Goal: Use online tool/utility: Utilize a website feature to perform a specific function

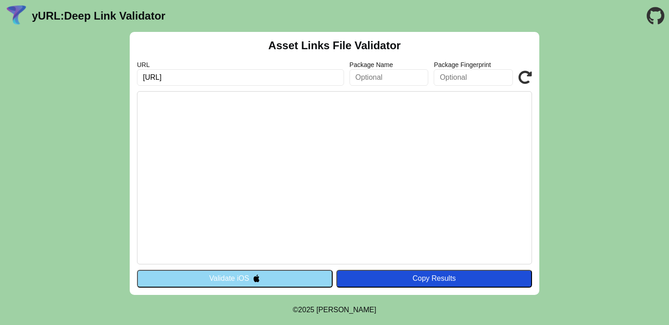
type input "[URL]"
click at [527, 74] on icon at bounding box center [526, 78] width 14 height 14
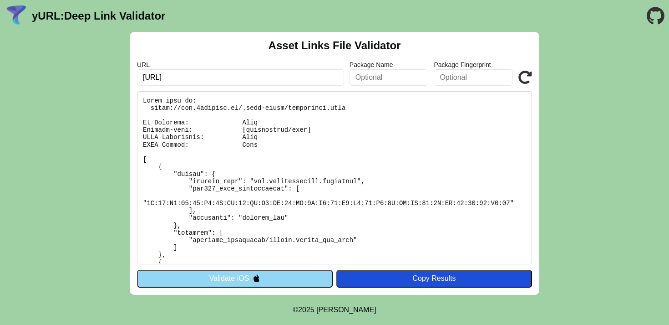
click at [287, 77] on input "[URL]" at bounding box center [240, 77] width 207 height 16
paste input "pple-app-site-associati"
type input "[URL]"
click at [280, 281] on button "Validate iOS" at bounding box center [235, 277] width 196 height 17
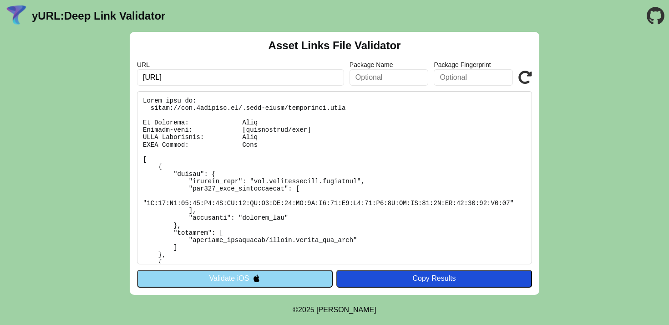
scroll to position [0, 0]
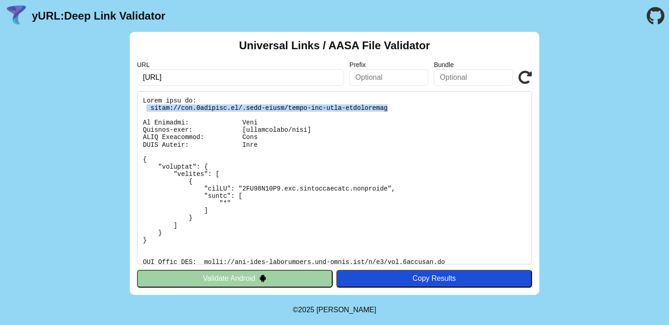
drag, startPoint x: 394, startPoint y: 107, endPoint x: 145, endPoint y: 109, distance: 248.6
click at [145, 109] on pre at bounding box center [334, 177] width 395 height 173
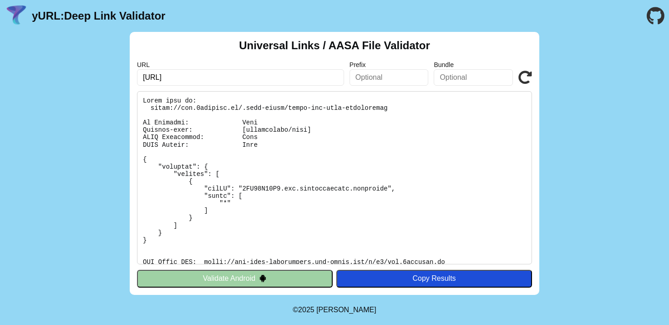
click at [386, 112] on pre at bounding box center [334, 177] width 395 height 173
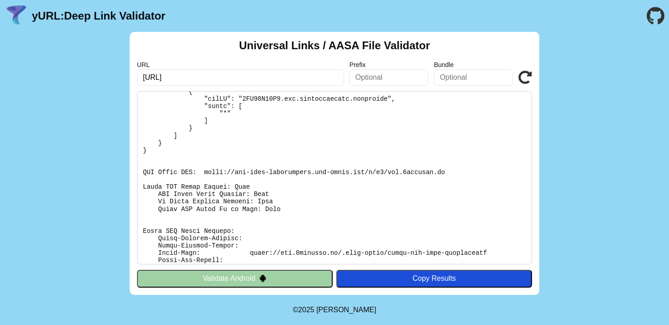
scroll to position [161, 0]
